Goal: Transaction & Acquisition: Book appointment/travel/reservation

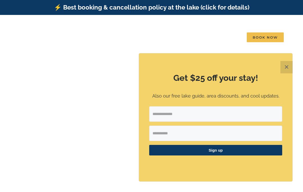
click at [146, 139] on div "Get $25 off your stay! Also our free lake guide, area discounts, and cool updat…" at bounding box center [216, 117] width 154 height 128
click at [287, 68] on button "✕" at bounding box center [287, 67] width 12 height 12
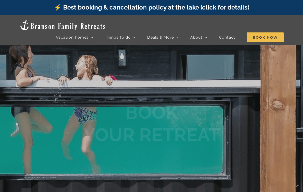
click at [287, 69] on div at bounding box center [151, 111] width 303 height 192
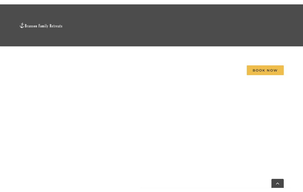
scroll to position [408, 0]
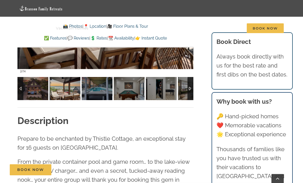
scroll to position [332, 0]
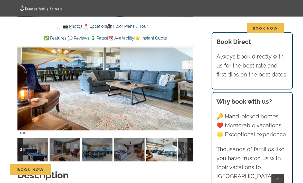
scroll to position [369, 0]
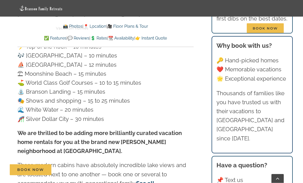
scroll to position [1427, 0]
